Goal: Contribute content

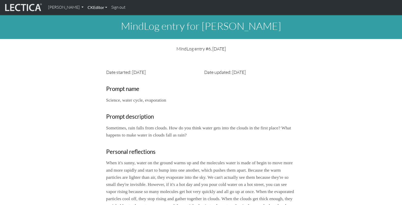
click at [86, 7] on link "CKEditor" at bounding box center [98, 7] width 24 height 11
click at [65, 7] on link "[PERSON_NAME]" at bounding box center [66, 7] width 40 height 11
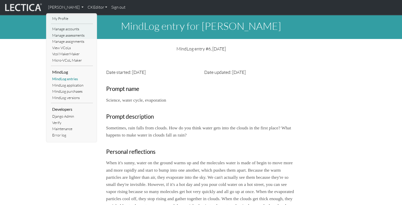
click at [71, 79] on link "MindLog entries" at bounding box center [72, 79] width 42 height 6
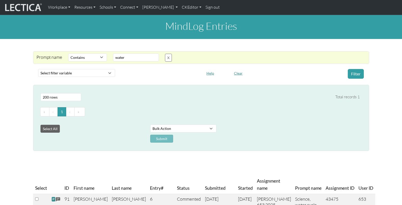
select select "icontains"
select select "200"
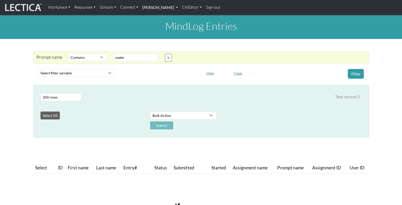
click at [150, 9] on link "[PERSON_NAME]" at bounding box center [160, 7] width 40 height 11
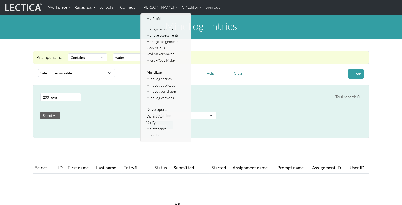
click at [81, 7] on link "Resources" at bounding box center [84, 7] width 25 height 11
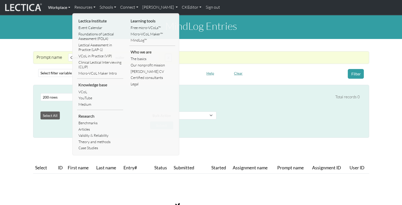
click at [61, 9] on link "Workplace" at bounding box center [59, 7] width 26 height 11
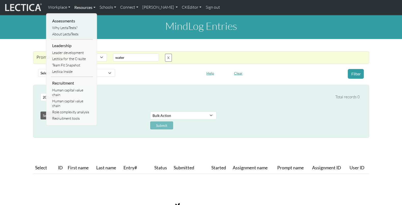
click at [80, 7] on link "Resources" at bounding box center [84, 7] width 25 height 11
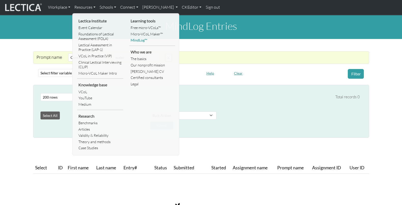
click at [134, 41] on link "MindLog™" at bounding box center [152, 40] width 46 height 6
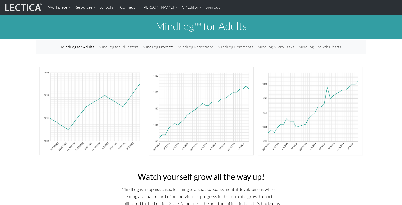
click at [153, 49] on link "MindLog Prompts" at bounding box center [158, 47] width 35 height 10
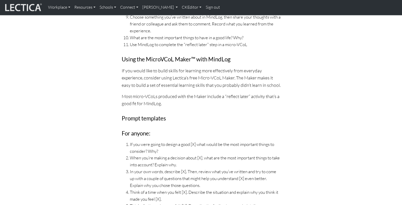
scroll to position [629, 0]
drag, startPoint x: 151, startPoint y: 132, endPoint x: 122, endPoint y: 134, distance: 29.1
click at [122, 134] on h4 "For anyone:" at bounding box center [201, 133] width 159 height 7
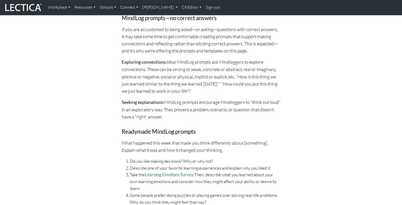
scroll to position [372, 0]
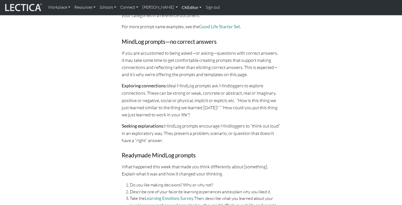
click at [192, 8] on link "CKEditor" at bounding box center [192, 7] width 24 height 11
click at [184, 18] on link "Edit" at bounding box center [189, 19] width 10 height 6
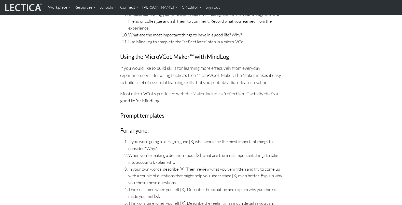
scroll to position [706, 0]
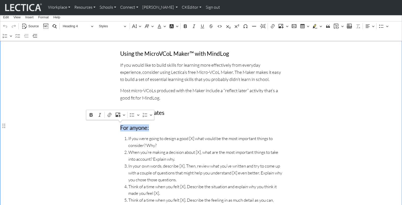
drag, startPoint x: 149, startPoint y: 126, endPoint x: 115, endPoint y: 129, distance: 35.0
click at [88, 27] on span "Heading 4" at bounding box center [76, 26] width 26 height 6
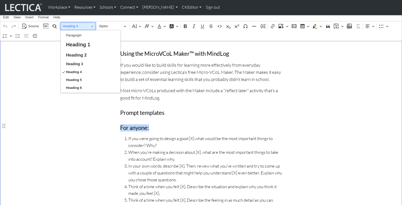
click at [88, 27] on span "Heading 4" at bounding box center [76, 26] width 26 height 6
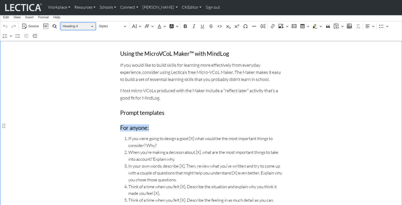
click at [88, 27] on span "Heading 4" at bounding box center [76, 26] width 26 height 6
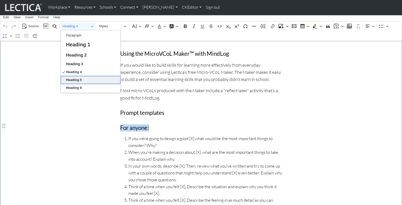
click at [83, 78] on button "Heading 5" at bounding box center [91, 80] width 60 height 8
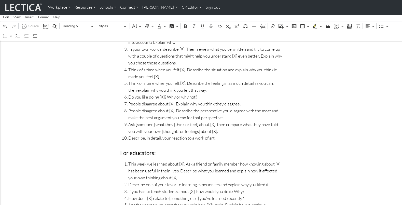
scroll to position [821, 0]
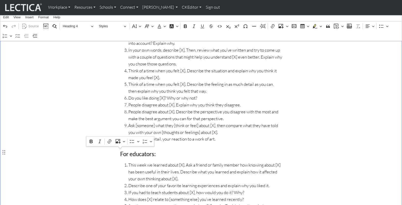
drag, startPoint x: 157, startPoint y: 154, endPoint x: 121, endPoint y: 152, distance: 36.4
click at [121, 152] on h4 "For educators:" at bounding box center [201, 154] width 162 height 7
click at [89, 26] on span "Heading 4" at bounding box center [76, 26] width 26 height 6
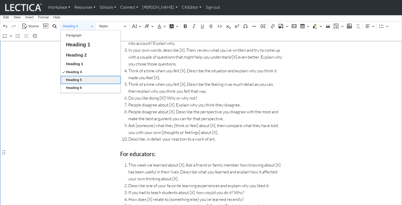
click at [79, 79] on span "Heading 5" at bounding box center [74, 80] width 16 height 6
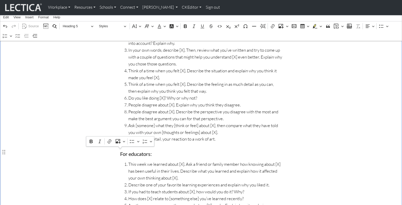
scroll to position [822, 0]
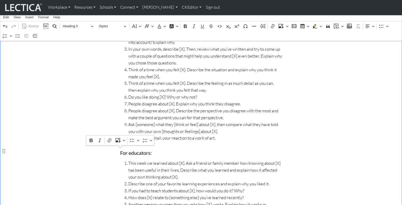
click at [153, 151] on h5 "For educators:" at bounding box center [201, 153] width 162 height 6
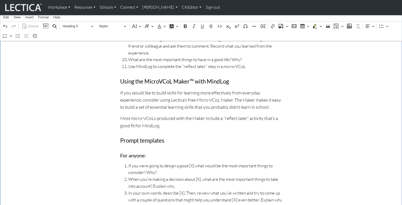
scroll to position [691, 0]
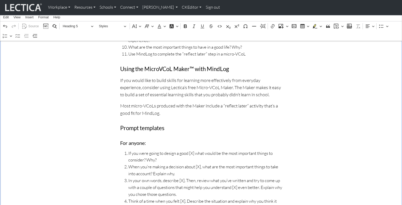
click at [147, 141] on h5 "For anyone:" at bounding box center [201, 143] width 162 height 6
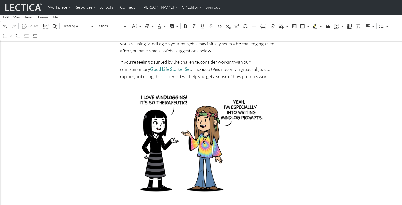
scroll to position [0, 0]
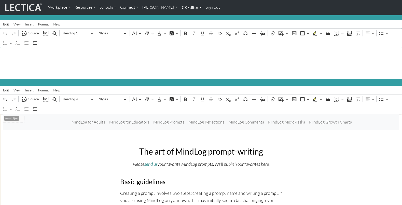
click at [180, 8] on link "CKEditor" at bounding box center [192, 7] width 24 height 11
click at [184, 19] on link "Edit" at bounding box center [189, 19] width 10 height 6
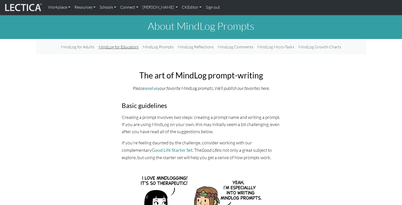
click at [128, 47] on link "MindLog for Educators" at bounding box center [118, 47] width 44 height 10
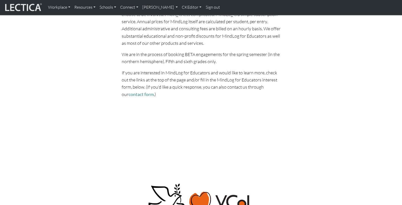
scroll to position [2819, 0]
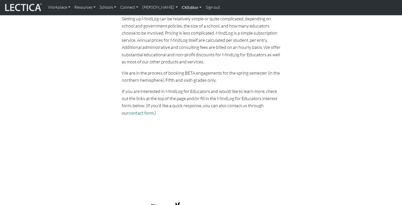
click at [180, 8] on link "CKEditor" at bounding box center [192, 7] width 24 height 11
click at [184, 19] on link "Edit" at bounding box center [189, 19] width 10 height 6
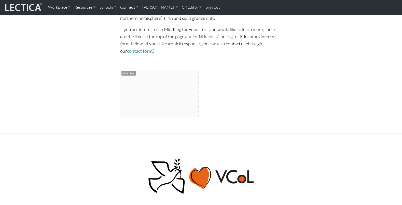
scroll to position [2995, 0]
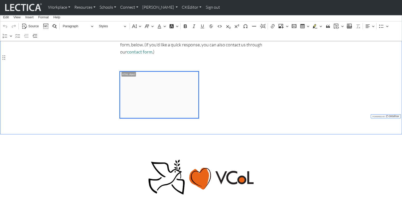
click at [170, 88] on span "height="2428" frameborder="0" marginheight="0" marginwidth="0">Loading…" at bounding box center [159, 95] width 78 height 46
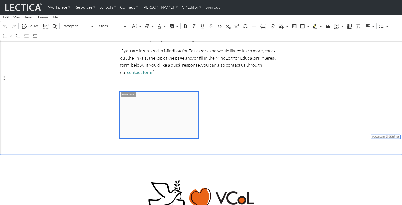
scroll to position [2978, 0]
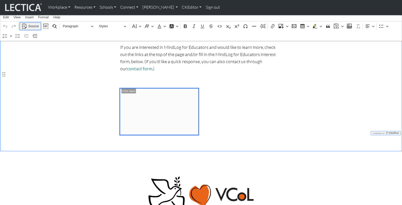
click at [32, 27] on span "Source" at bounding box center [33, 26] width 10 height 6
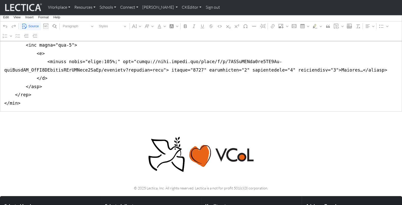
scroll to position [3768, 0]
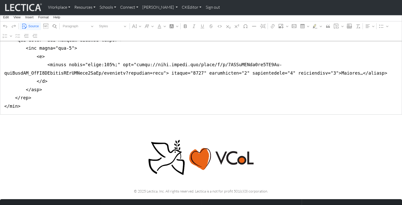
drag, startPoint x: 172, startPoint y: 75, endPoint x: 207, endPoint y: 74, distance: 35.1
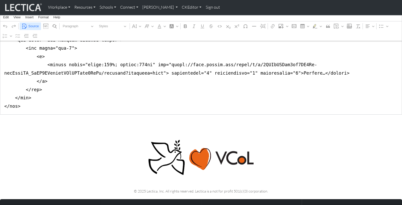
type textarea "<nav class="navbar navbar-expand-lg navbar-light bg-light mb-5" style="font-siz…"
click at [31, 26] on span "Source" at bounding box center [33, 26] width 10 height 6
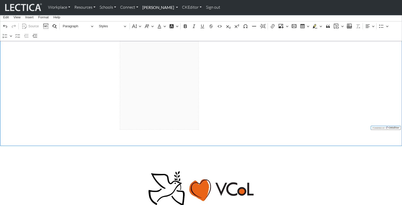
scroll to position [3004, 0]
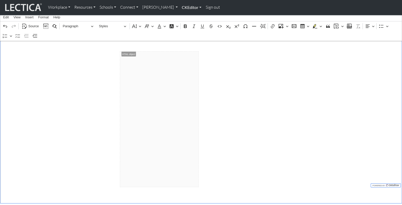
click at [185, 8] on link "CKEditor" at bounding box center [192, 7] width 24 height 11
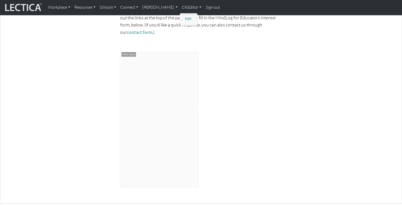
click at [184, 19] on link "Edit" at bounding box center [189, 19] width 10 height 6
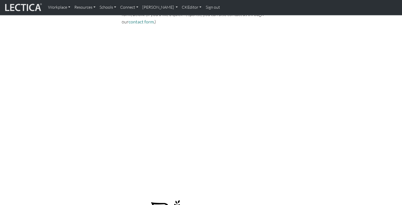
scroll to position [2908, 0]
click at [185, 9] on link "CKEditor" at bounding box center [192, 7] width 24 height 11
click at [184, 18] on link "Edit" at bounding box center [189, 19] width 10 height 6
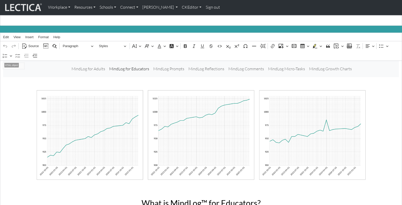
scroll to position [55, 0]
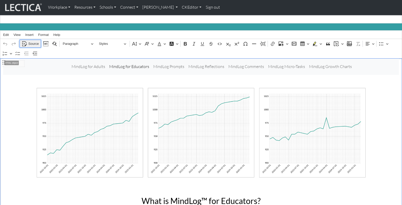
click at [35, 42] on span "Source" at bounding box center [33, 44] width 10 height 6
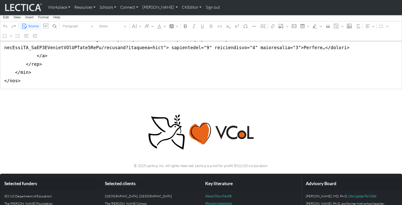
scroll to position [3746, 0]
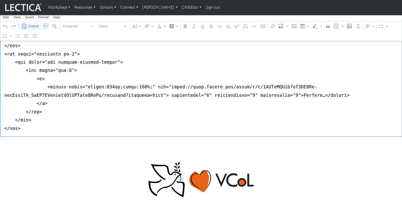
drag, startPoint x: 106, startPoint y: 90, endPoint x: 110, endPoint y: 90, distance: 4.1
type textarea "<nav class="navbar navbar-expand-lg navbar-light bg-light mb-5" style="font-siz…"
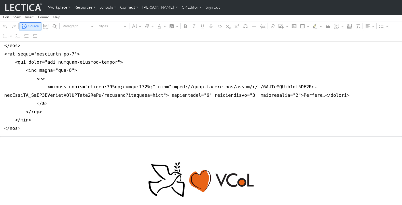
click at [36, 27] on span "Source" at bounding box center [33, 26] width 10 height 6
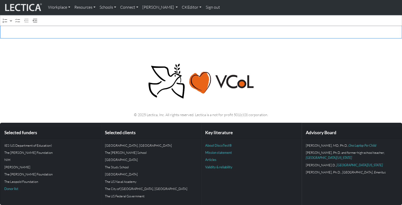
scroll to position [3188, 0]
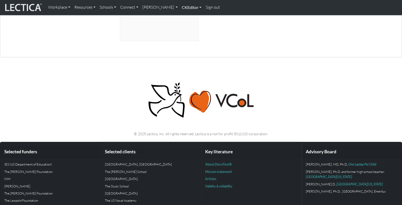
click at [180, 9] on link "CKEditor" at bounding box center [192, 7] width 24 height 11
click at [184, 19] on link "Edit" at bounding box center [189, 19] width 10 height 6
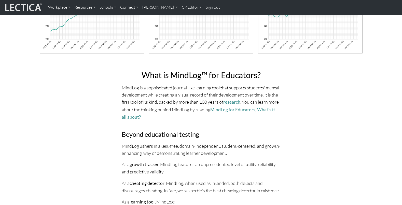
scroll to position [0, 0]
